Goal: Register for event/course

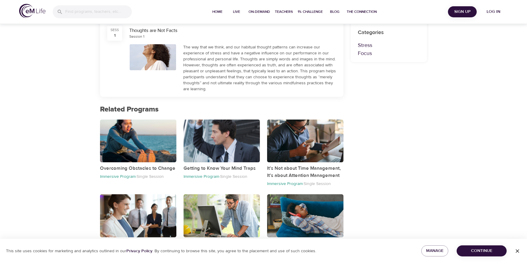
scroll to position [207, 0]
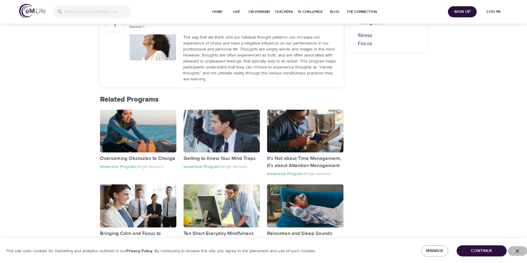
click at [516, 250] on icon "button" at bounding box center [517, 251] width 6 height 6
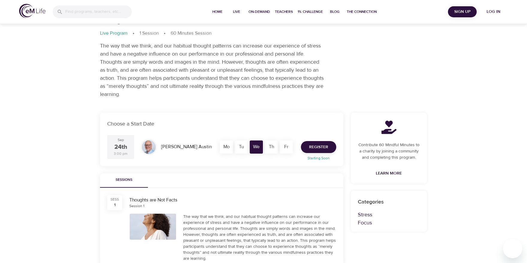
scroll to position [0, 0]
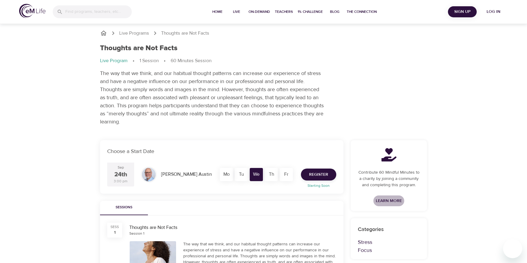
click at [391, 201] on span "Learn More" at bounding box center [389, 201] width 26 height 7
click at [318, 174] on span "Register" at bounding box center [318, 174] width 19 height 7
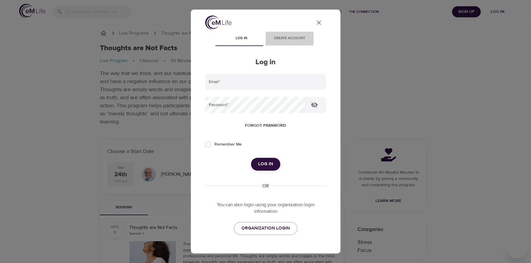
click at [291, 37] on span "Create account" at bounding box center [289, 38] width 41 height 6
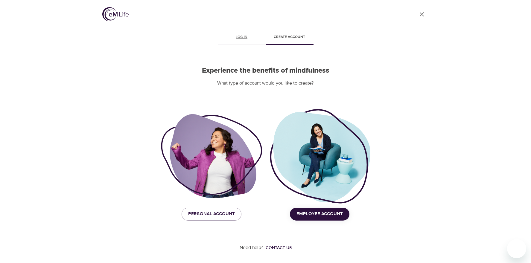
click at [238, 33] on link "Log in" at bounding box center [242, 38] width 48 height 14
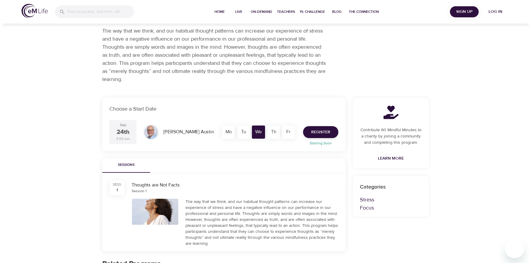
scroll to position [28, 0]
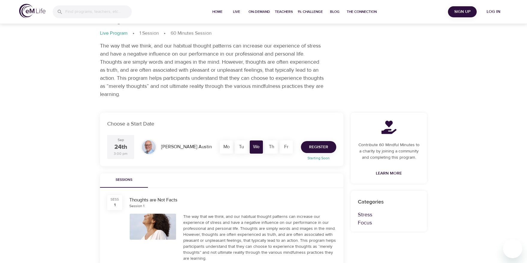
click at [309, 151] on span "Register" at bounding box center [318, 147] width 19 height 7
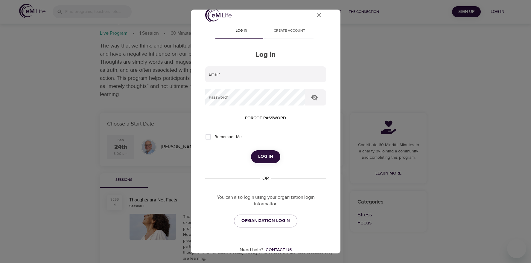
scroll to position [26, 0]
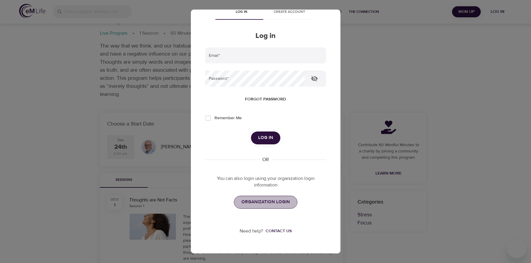
click at [269, 202] on span "ORGANIZATION LOGIN" at bounding box center [265, 202] width 48 height 8
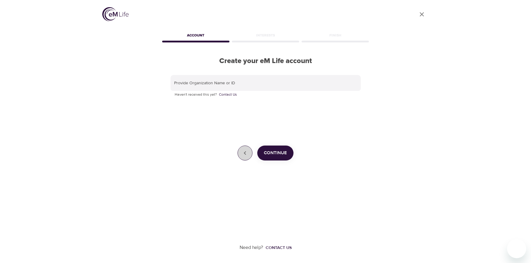
click at [246, 160] on button "button" at bounding box center [245, 153] width 15 height 15
